Goal: Information Seeking & Learning: Learn about a topic

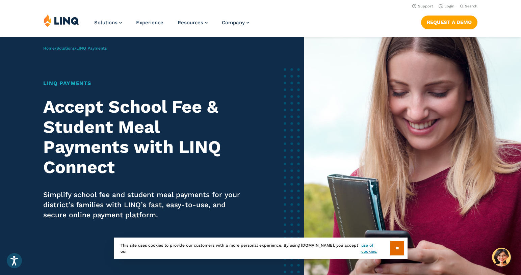
drag, startPoint x: 314, startPoint y: 12, endPoint x: 353, endPoint y: 6, distance: 39.9
click at [314, 12] on header "Support Login Search Search for: Solutions Nutrition Overview NEW School Nutrit…" at bounding box center [260, 18] width 521 height 37
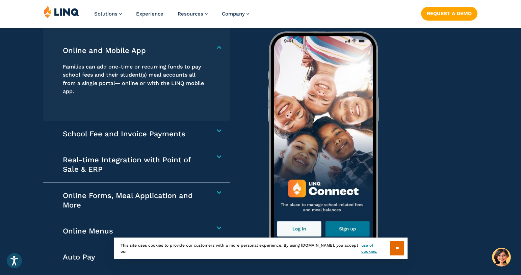
scroll to position [980, 0]
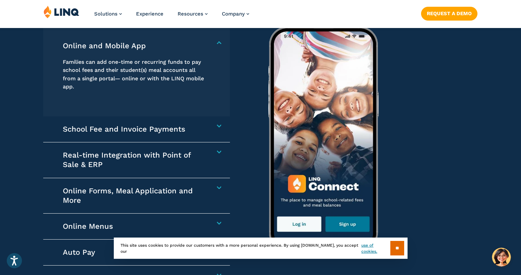
click at [204, 126] on h4 "School Fee and Invoice Payments" at bounding box center [134, 129] width 142 height 9
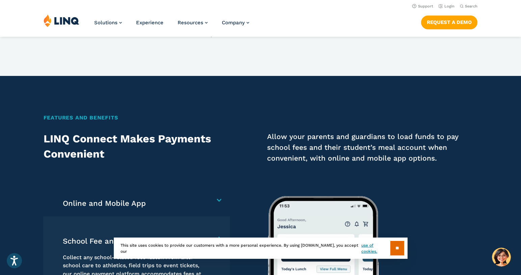
scroll to position [710, 0]
